Goal: Task Accomplishment & Management: Complete application form

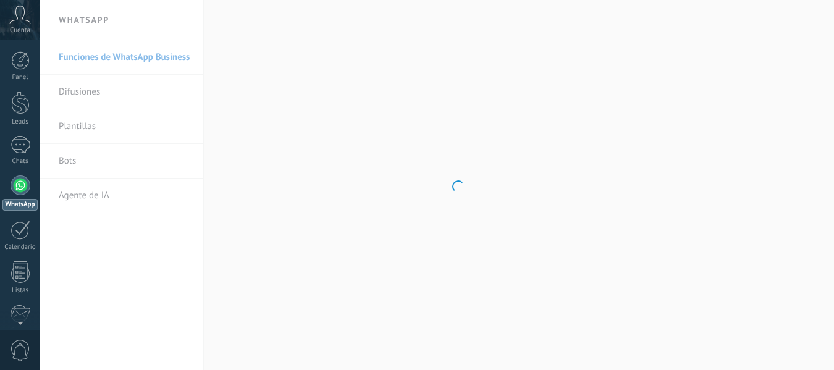
click at [20, 20] on icon at bounding box center [20, 15] width 22 height 19
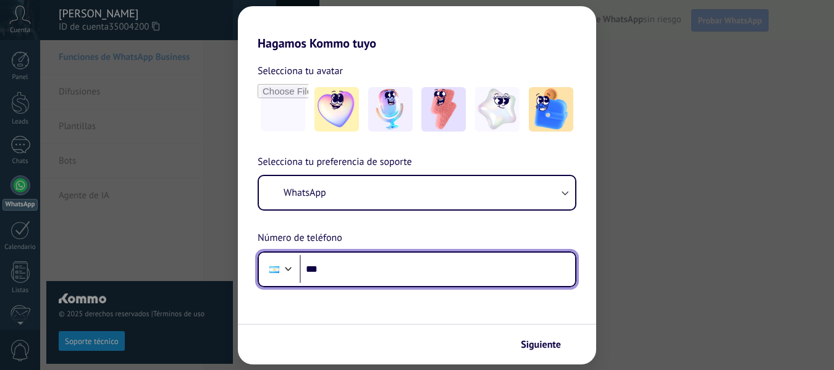
click at [344, 272] on input "***" at bounding box center [438, 269] width 276 height 28
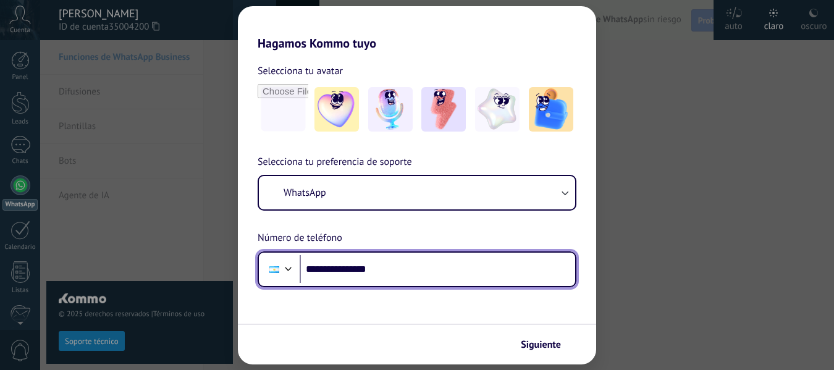
type input "**********"
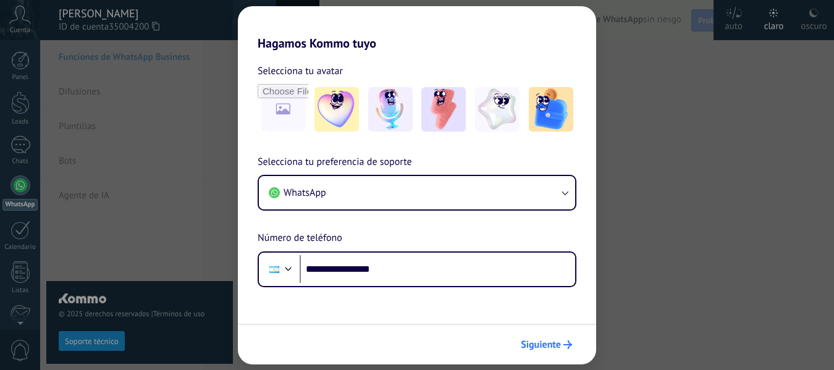
click at [541, 346] on span "Siguiente" at bounding box center [541, 344] width 40 height 9
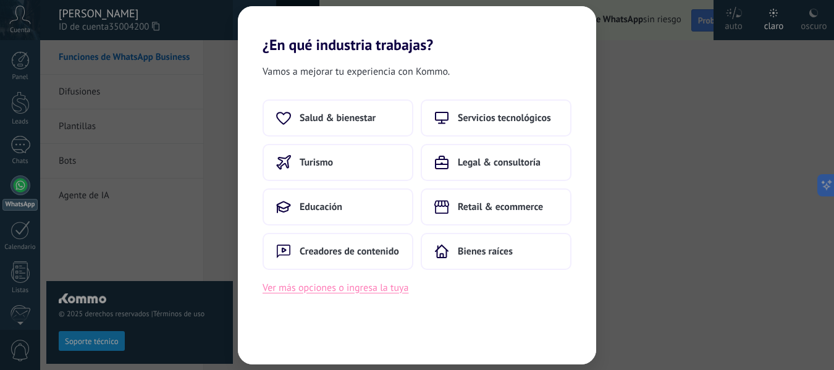
click at [352, 290] on button "Ver más opciones o ingresa la tuya" at bounding box center [336, 288] width 146 height 16
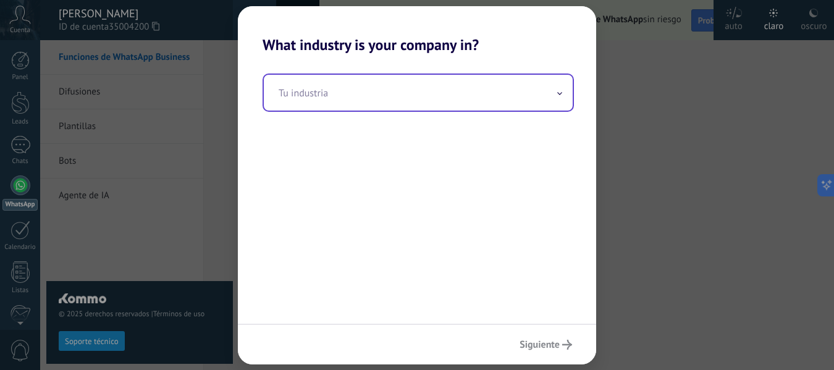
click at [558, 98] on input "text" at bounding box center [418, 93] width 309 height 36
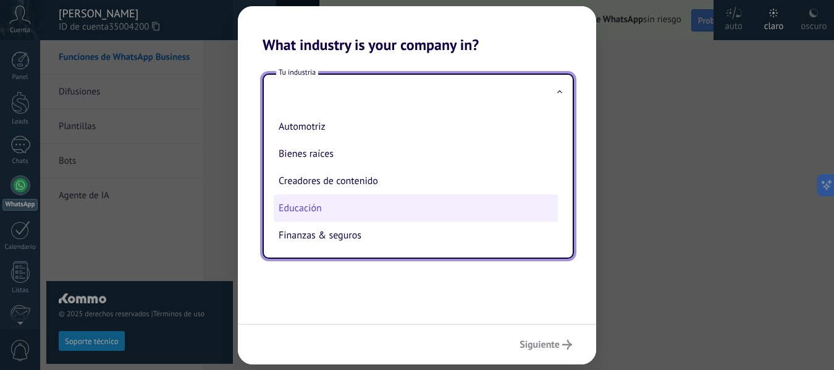
click at [314, 206] on li "Educación" at bounding box center [416, 208] width 284 height 27
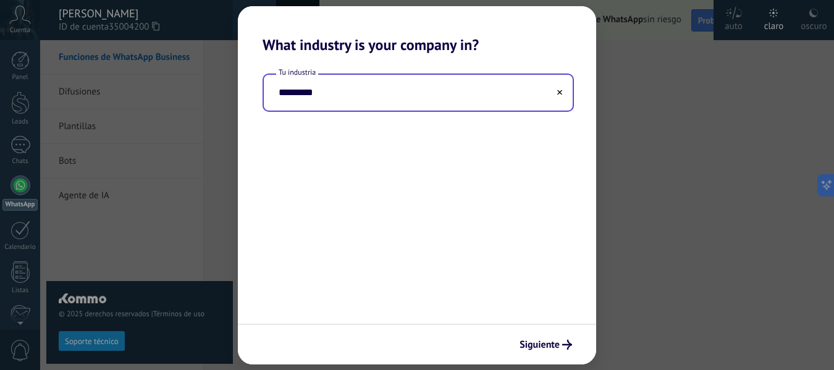
type input "*********"
click at [548, 346] on span "Siguiente" at bounding box center [540, 344] width 40 height 9
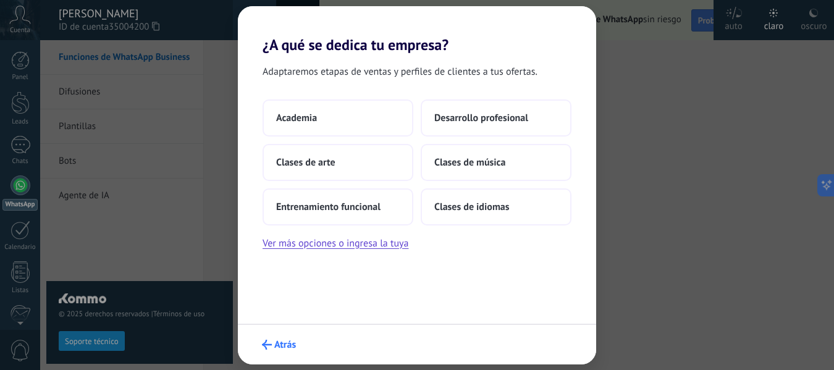
click at [278, 345] on span "Atrás" at bounding box center [285, 344] width 22 height 9
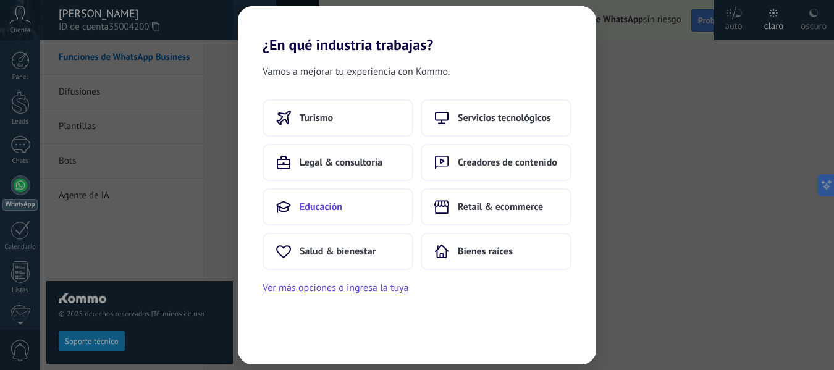
click at [318, 207] on span "Educación" at bounding box center [321, 207] width 43 height 12
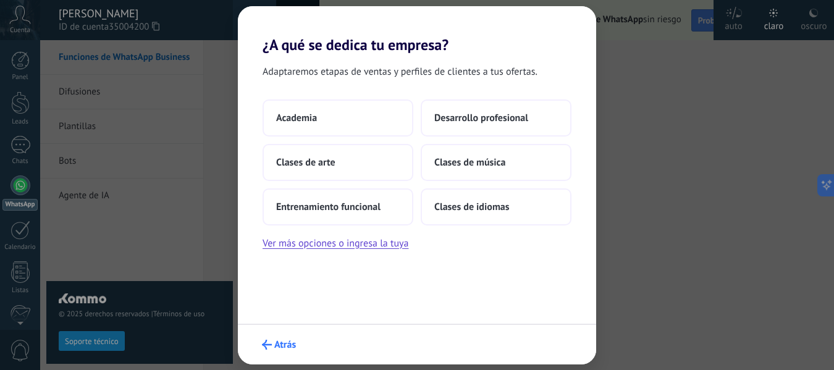
click at [283, 346] on span "Atrás" at bounding box center [285, 344] width 22 height 9
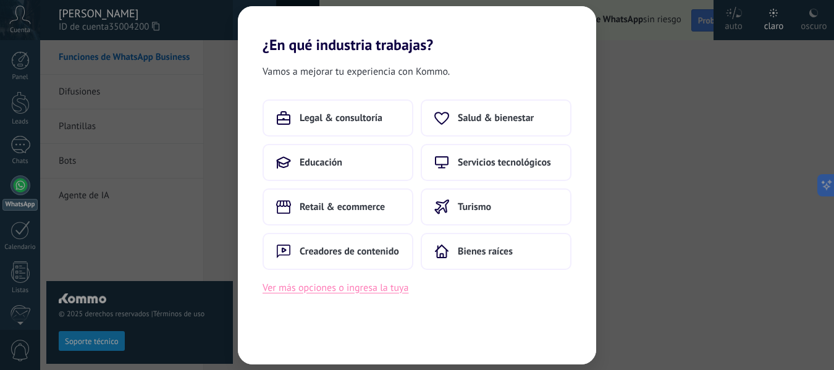
click at [356, 287] on button "Ver más opciones o ingresa la tuya" at bounding box center [336, 288] width 146 height 16
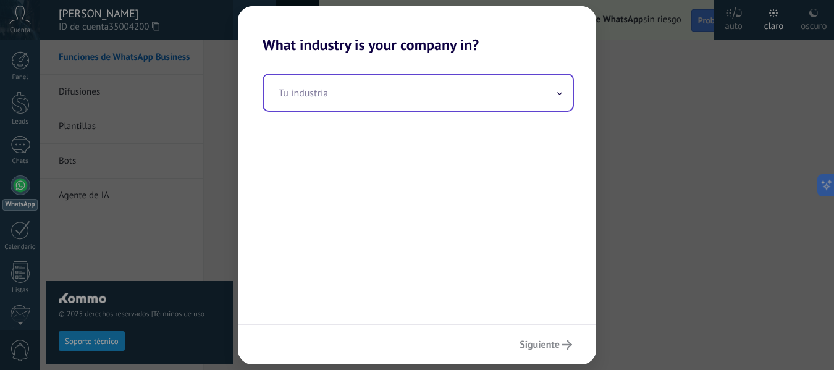
click at [410, 106] on input "text" at bounding box center [418, 93] width 309 height 36
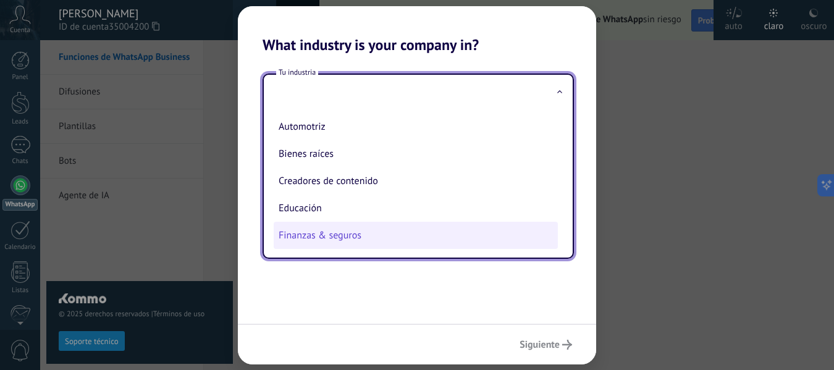
click at [302, 231] on li "Finanzas & seguros" at bounding box center [416, 235] width 284 height 27
type input "**********"
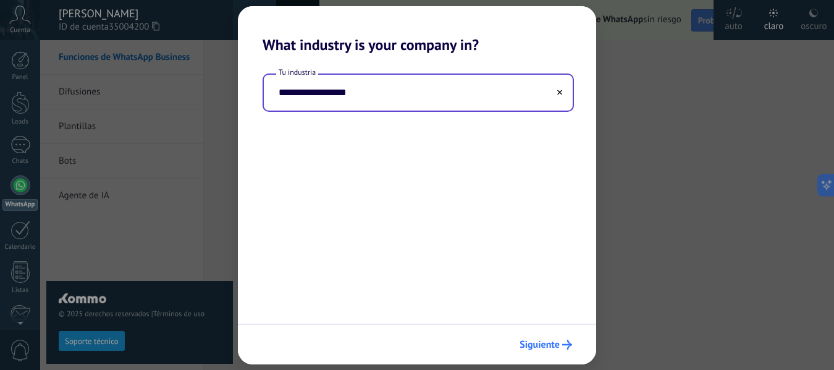
click at [529, 341] on span "Siguiente" at bounding box center [540, 344] width 40 height 9
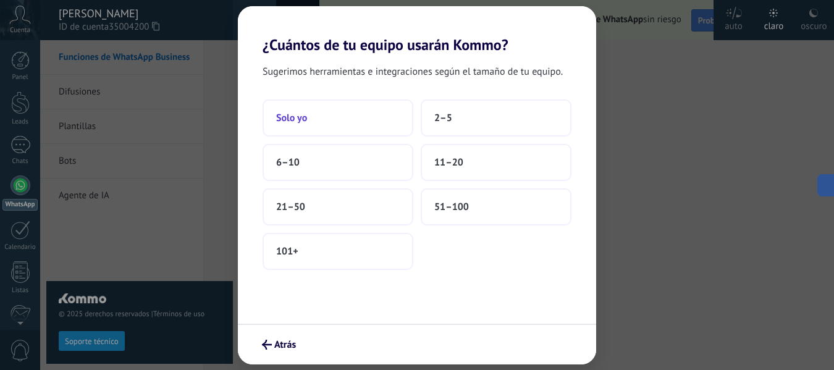
click at [316, 114] on button "Solo yo" at bounding box center [338, 117] width 151 height 37
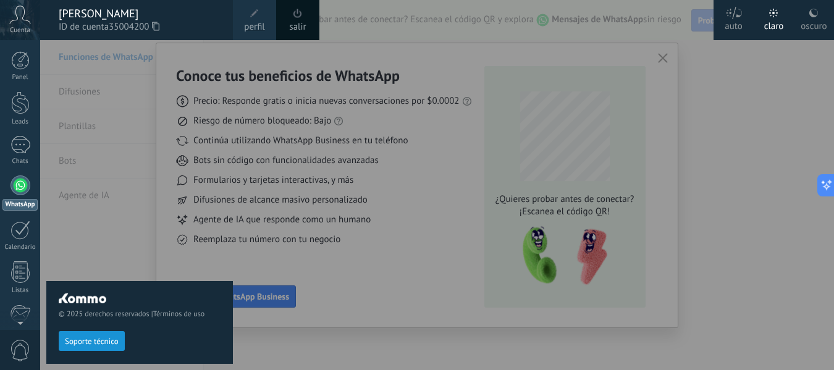
click at [276, 291] on div at bounding box center [457, 185] width 834 height 370
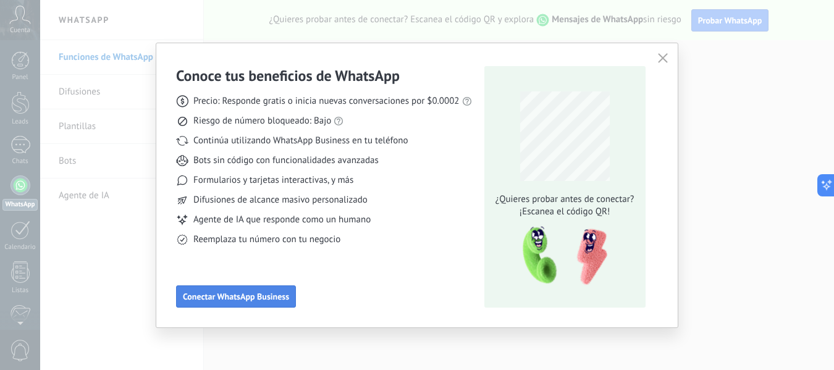
click at [241, 297] on span "Conectar WhatsApp Business" at bounding box center [236, 296] width 106 height 9
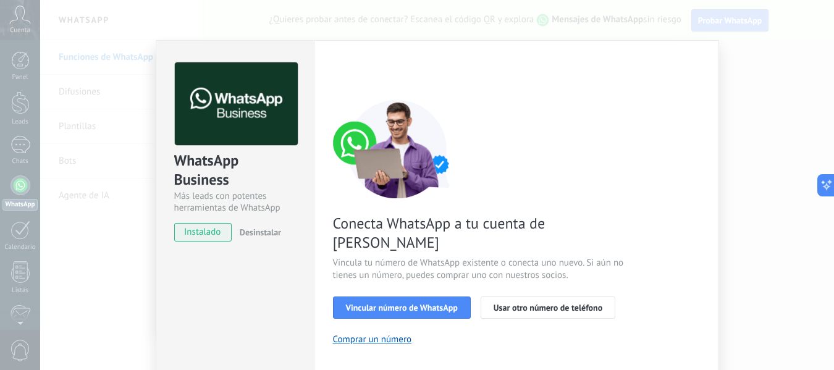
click at [128, 83] on div "WhatsApp Business Más leads con potentes herramientas de WhatsApp instalado Des…" at bounding box center [437, 185] width 794 height 370
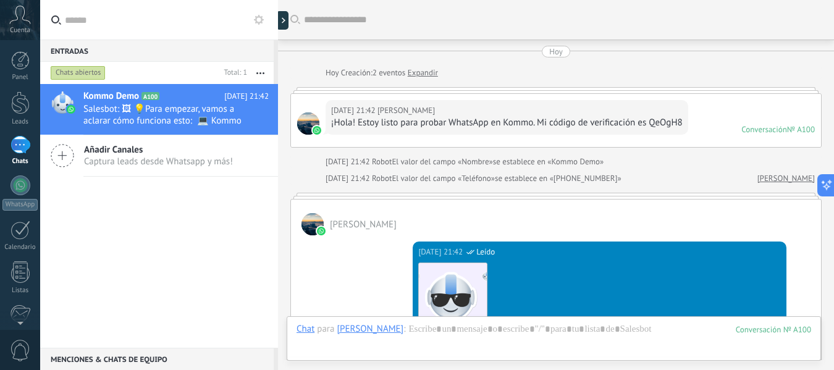
scroll to position [461, 0]
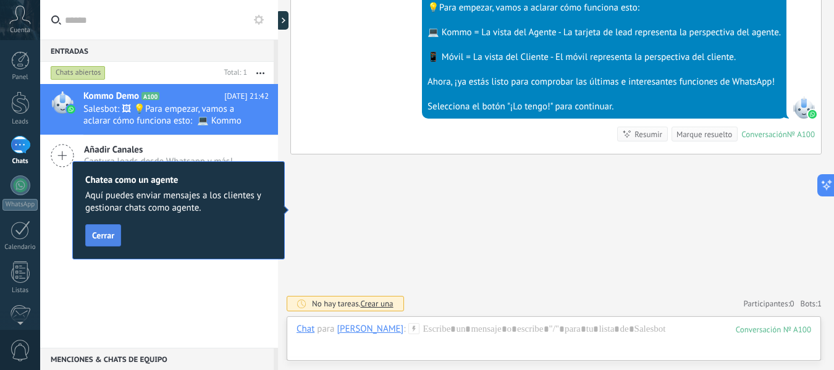
click at [106, 235] on span "Cerrar" at bounding box center [103, 235] width 22 height 9
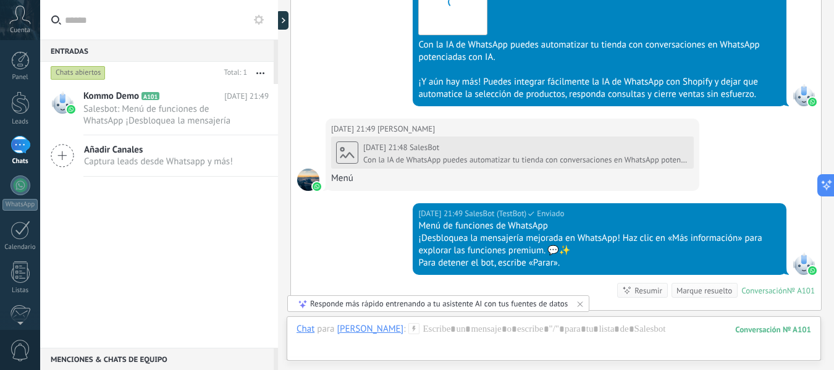
scroll to position [3109, 0]
